Goal: Transaction & Acquisition: Purchase product/service

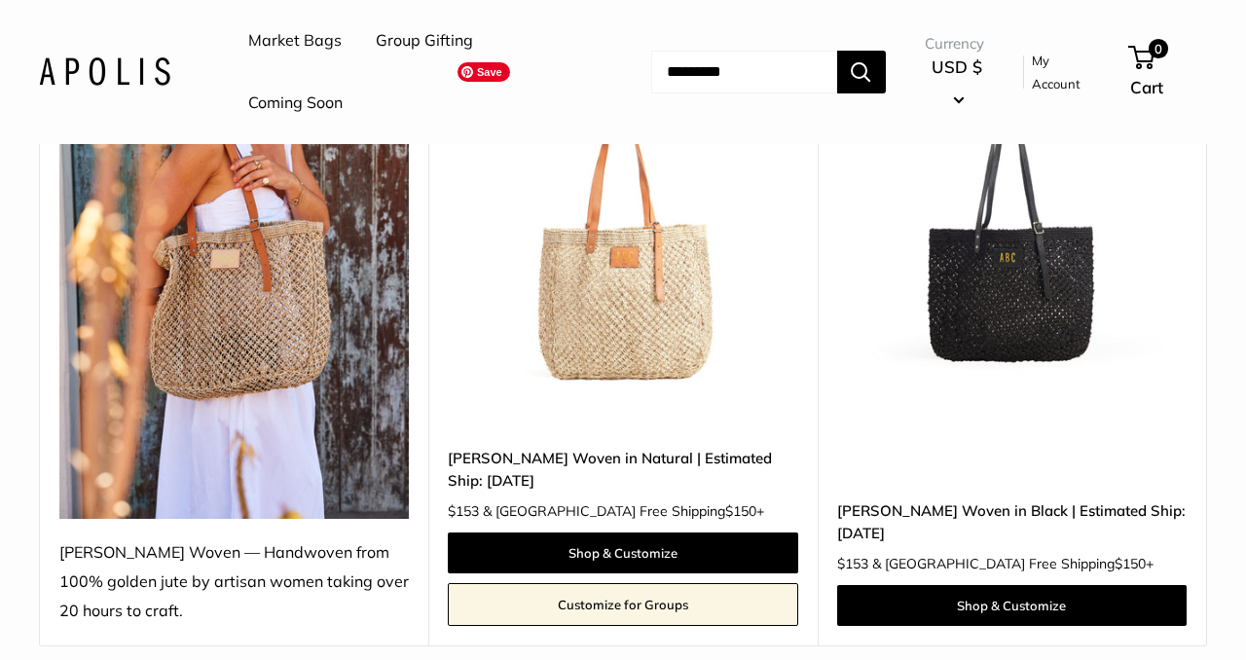
scroll to position [347, 0]
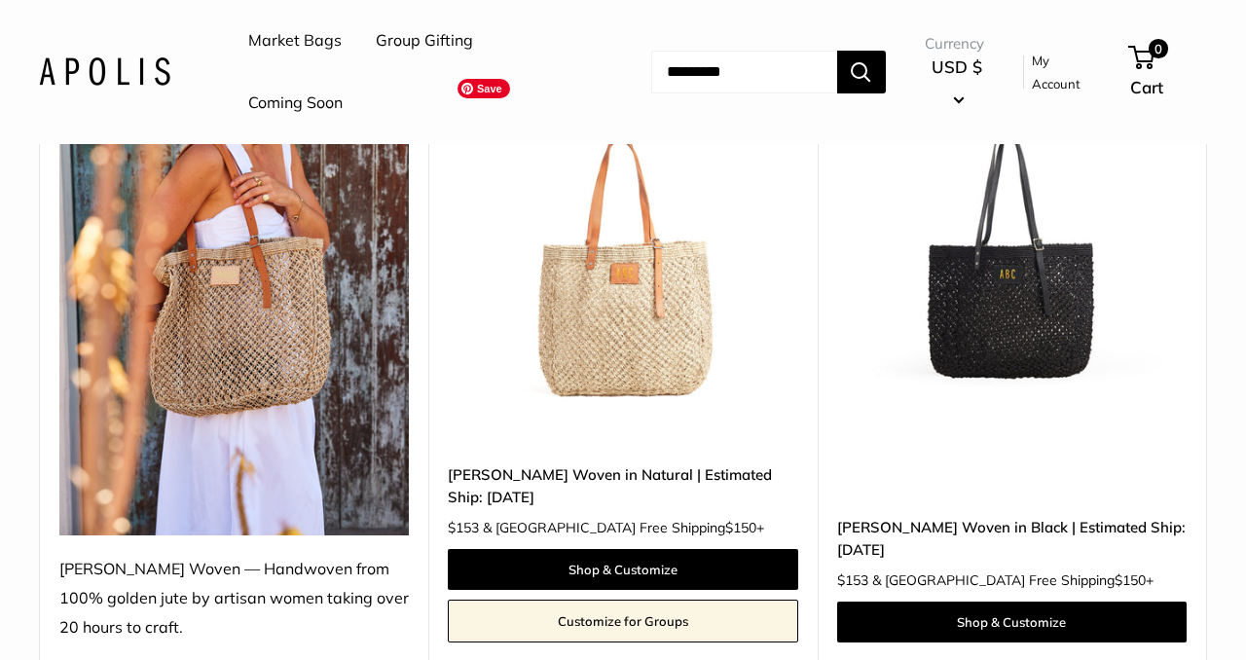
click at [0, 0] on img at bounding box center [0, 0] width 0 height 0
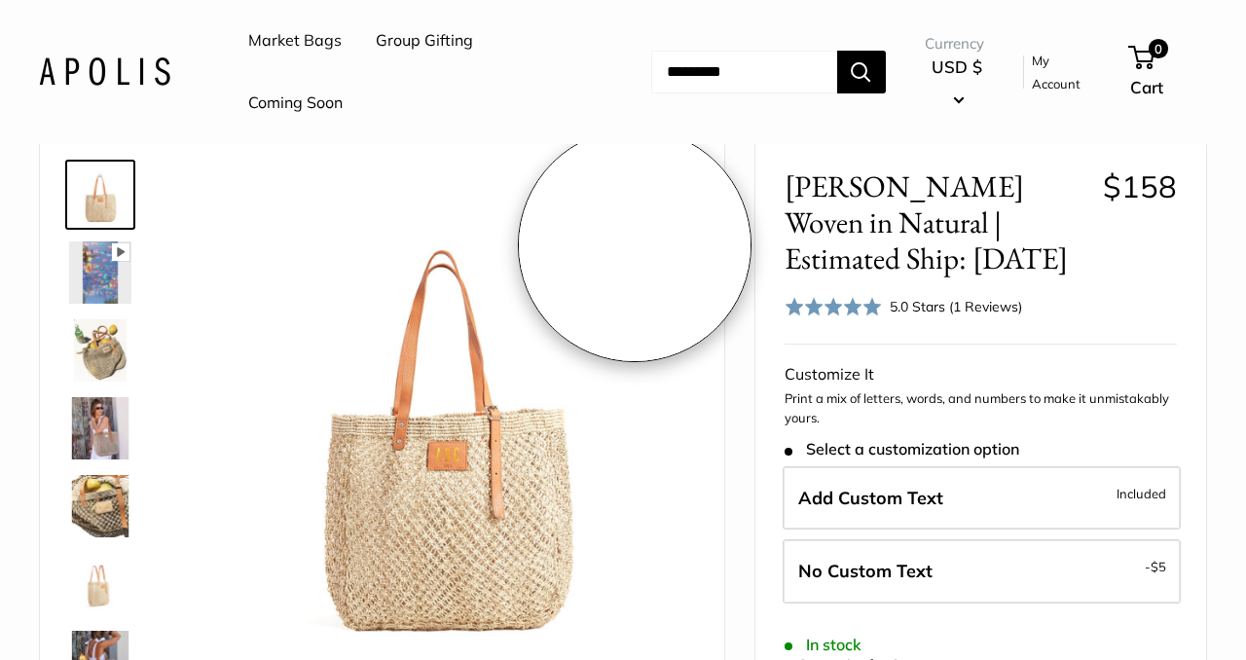
scroll to position [122, 0]
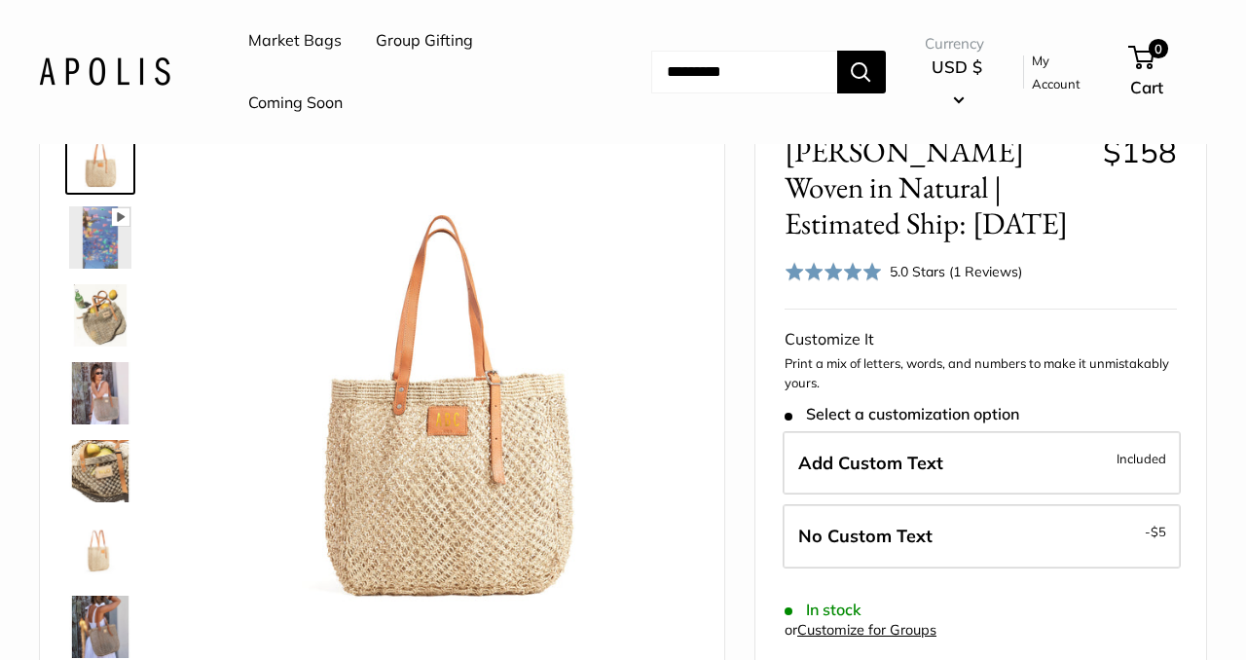
click at [111, 468] on img at bounding box center [100, 471] width 62 height 62
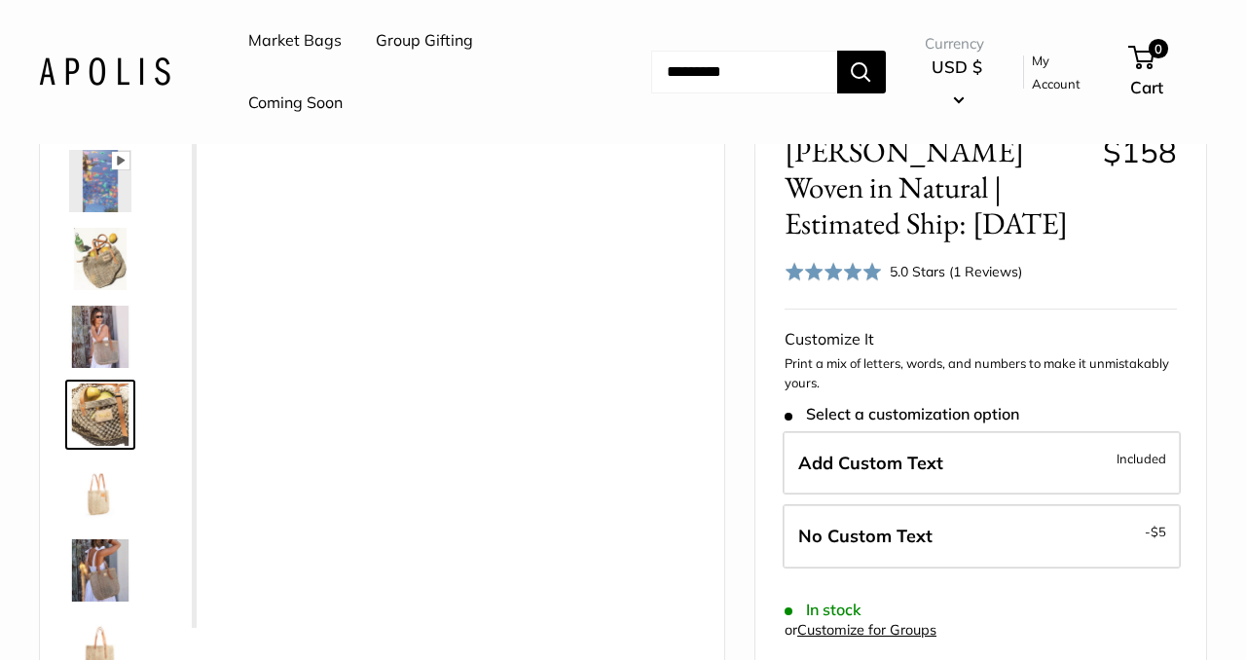
scroll to position [60, 0]
